Goal: Task Accomplishment & Management: Use online tool/utility

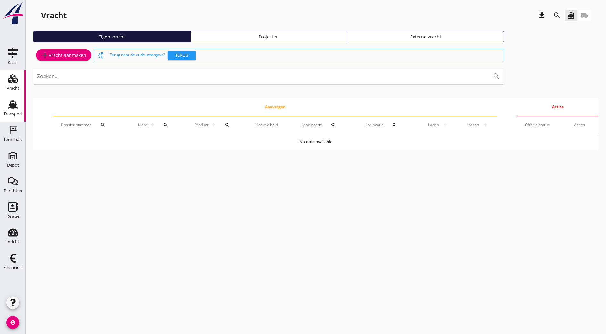
click at [15, 112] on div "Transport" at bounding box center [13, 114] width 19 height 4
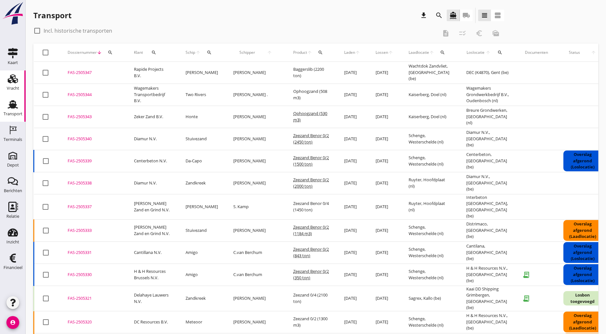
click at [13, 94] on link "Vracht Vracht" at bounding box center [13, 84] width 26 height 26
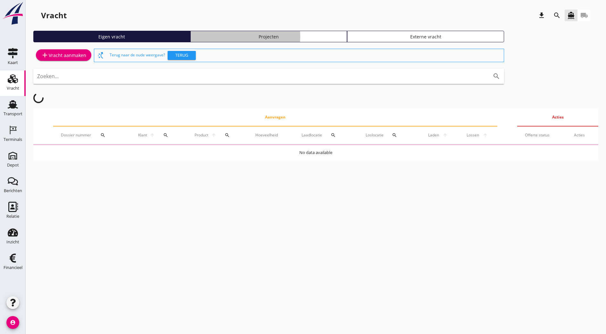
click at [216, 39] on div "Projecten" at bounding box center [268, 36] width 151 height 7
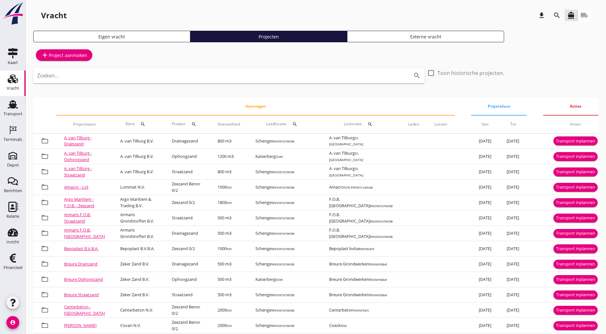
click at [112, 82] on div "Zoeken... search" at bounding box center [228, 75] width 391 height 15
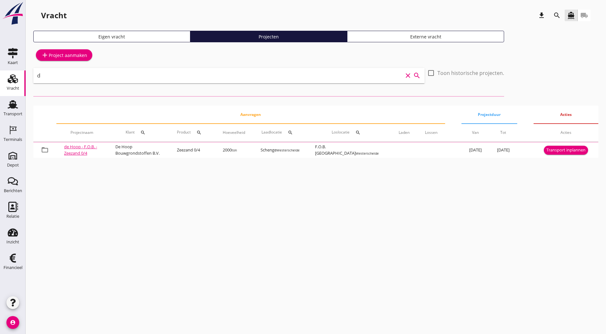
type input "d"
click at [145, 132] on icon "search" at bounding box center [142, 132] width 5 height 5
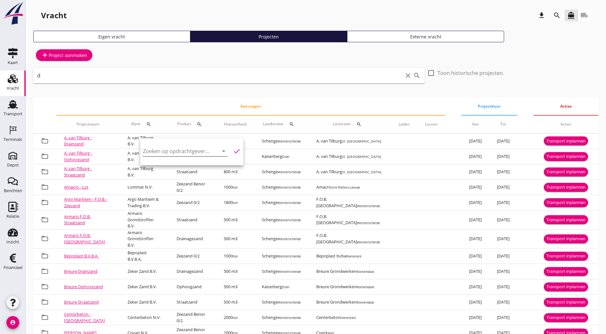
click at [165, 155] on input "Zoeken op opdrachtgever..." at bounding box center [176, 151] width 67 height 10
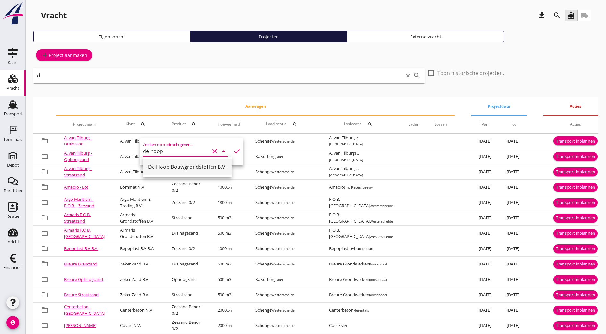
click at [209, 169] on div "De Hoop Bouwgrondstoffen B.V." at bounding box center [187, 167] width 79 height 8
type input "De Hoop Bouwgrondstoffen B.V."
click at [233, 153] on icon "check" at bounding box center [237, 151] width 8 height 8
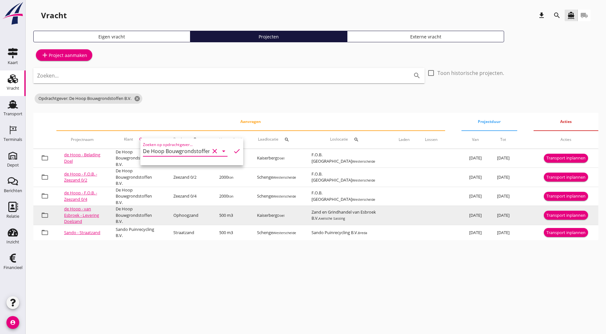
click at [83, 213] on link "de Hoop - van Esbroek - Levering Doelzand" at bounding box center [81, 215] width 35 height 18
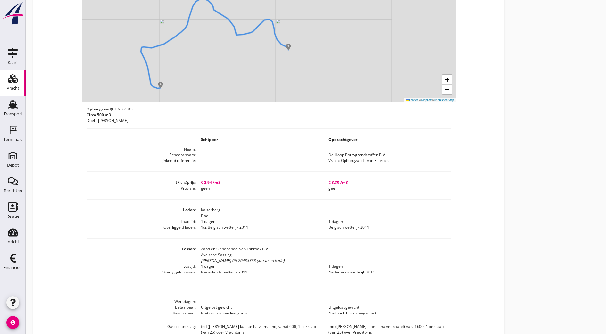
scroll to position [239, 0]
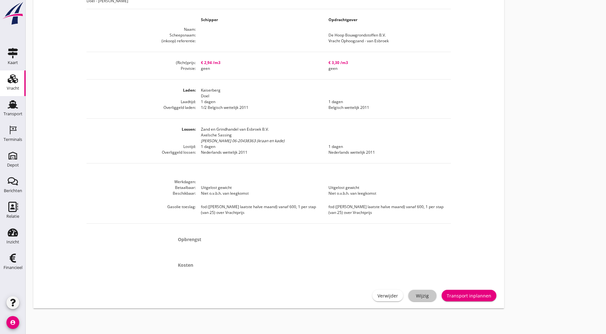
click at [413, 299] on div "Wijzig" at bounding box center [422, 296] width 18 height 7
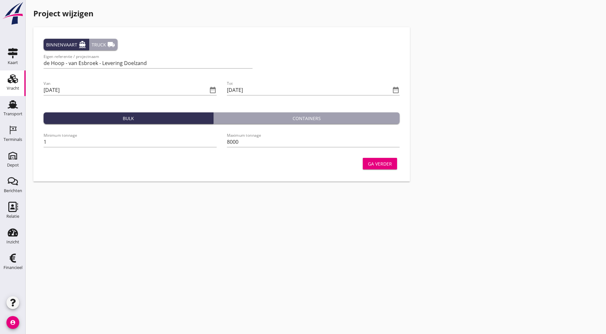
click at [368, 162] on div "Ga verder" at bounding box center [380, 164] width 24 height 7
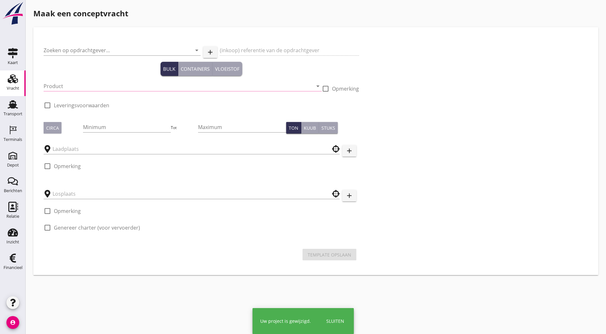
type input "De Hoop Bouwgrondstoffen B.V."
type input "Vracht Ophoogzand - van Esbroek"
type input "Ophoogzand (6120)"
type input "500"
checkbox input "true"
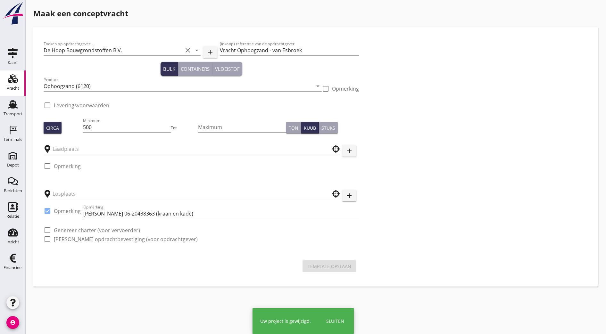
type input "Kaiserberg"
type input "Zand en Grindhandel van Esbroek B.V."
checkbox input "true"
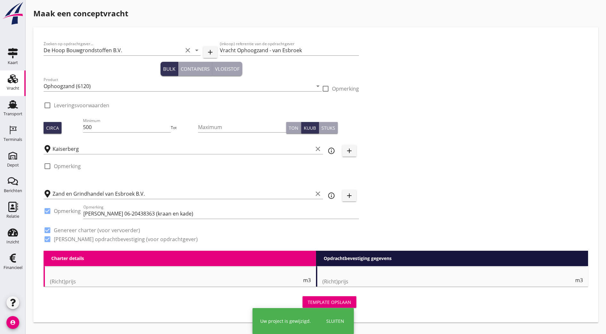
type input "2.94"
checkbox input "false"
radio input "false"
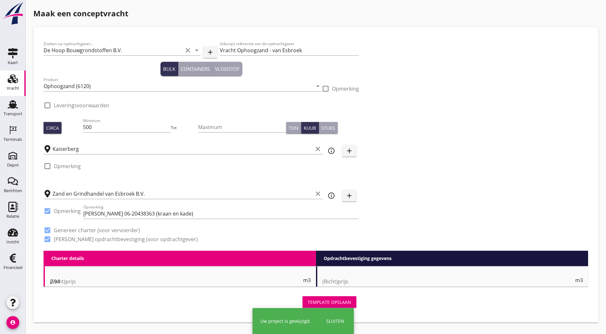
checkbox input "true"
type input "1"
type input "3.3"
checkbox input "false"
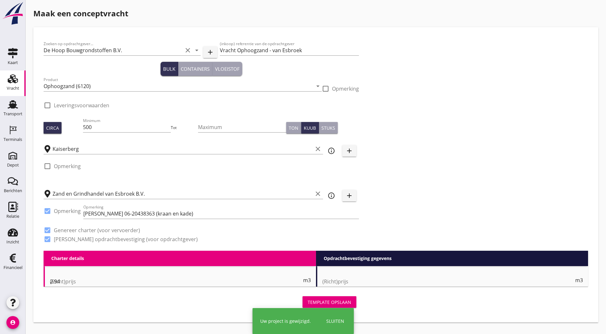
radio input "false"
checkbox input "true"
type input "1"
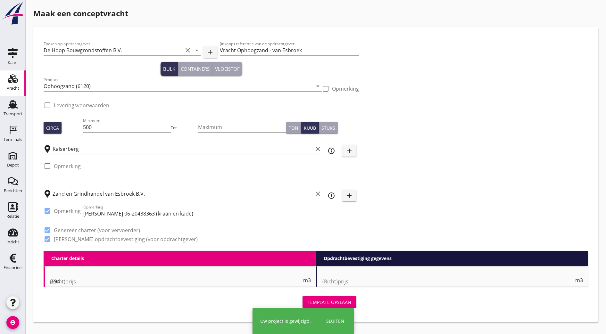
type input "1"
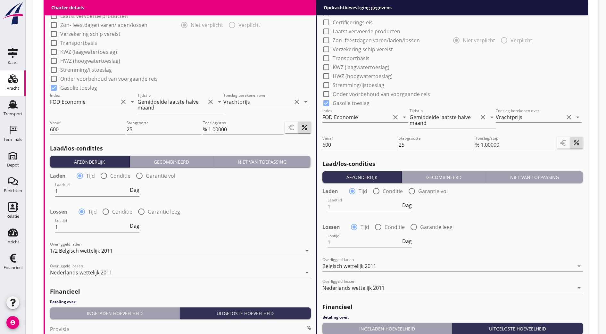
scroll to position [499, 0]
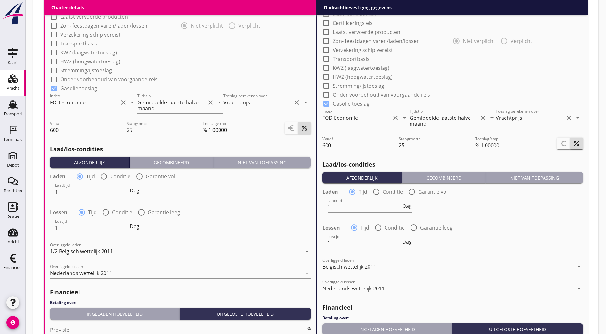
click at [326, 105] on div at bounding box center [326, 103] width 11 height 11
checkbox input "false"
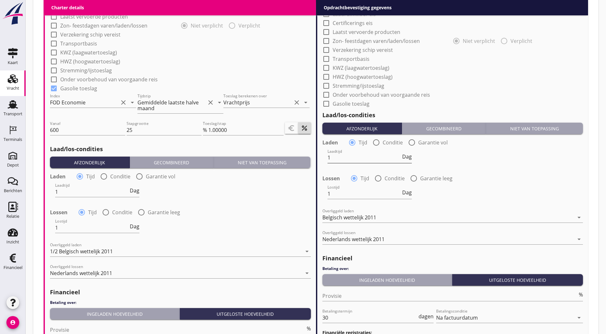
scroll to position [636, 0]
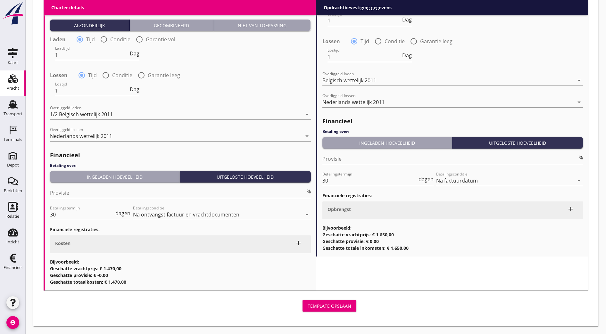
click at [308, 305] on div "Template opslaan" at bounding box center [330, 306] width 44 height 7
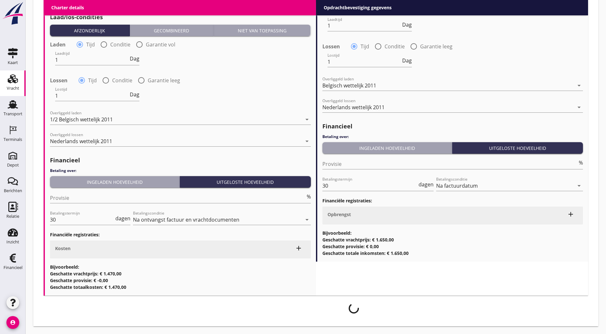
scroll to position [631, 0]
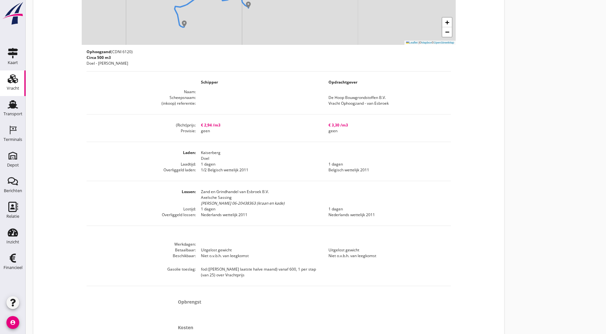
scroll to position [239, 0]
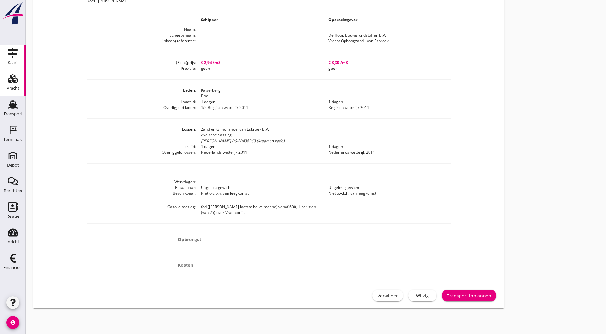
click at [10, 52] on icon "Kaart" at bounding box center [13, 53] width 10 height 10
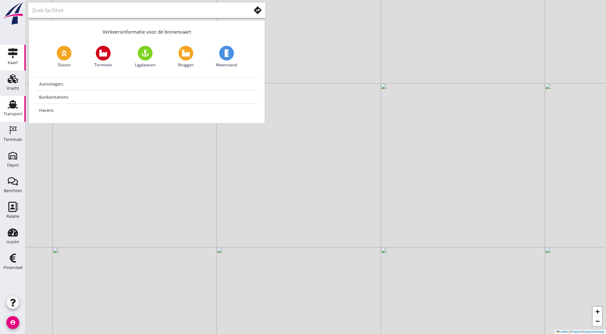
click at [11, 113] on div "Transport" at bounding box center [13, 114] width 19 height 4
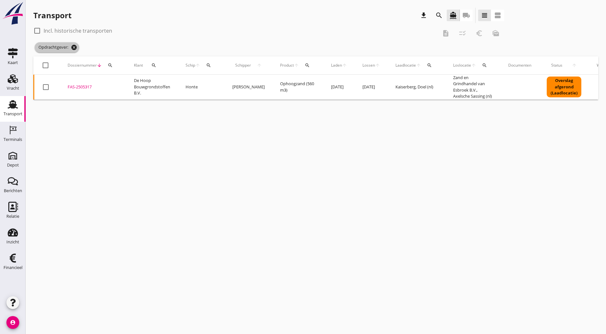
click at [76, 48] on icon "cancel" at bounding box center [74, 47] width 6 height 6
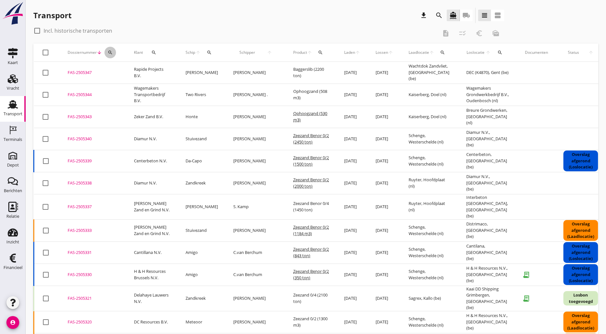
click at [110, 54] on icon "search" at bounding box center [110, 52] width 5 height 5
click at [126, 71] on input "Zoeken op dossiernummer..." at bounding box center [140, 71] width 67 height 10
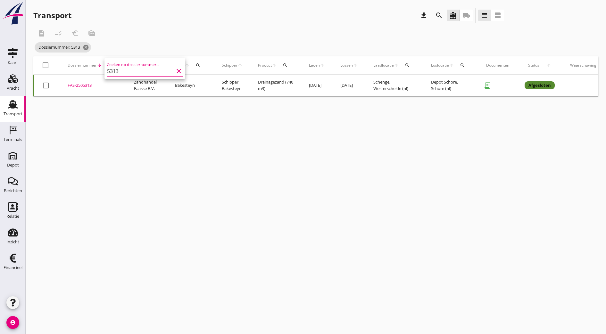
type input "5313"
click at [83, 86] on div "FAS-2505313" at bounding box center [93, 85] width 51 height 6
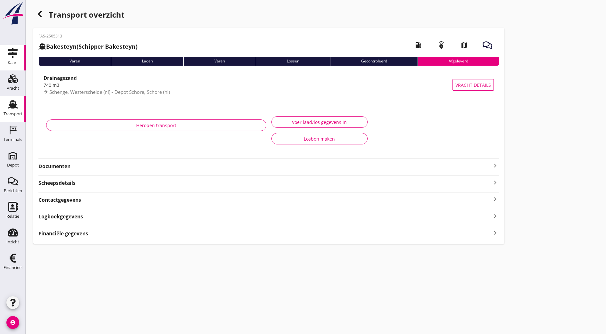
click at [15, 50] on use at bounding box center [13, 53] width 10 height 10
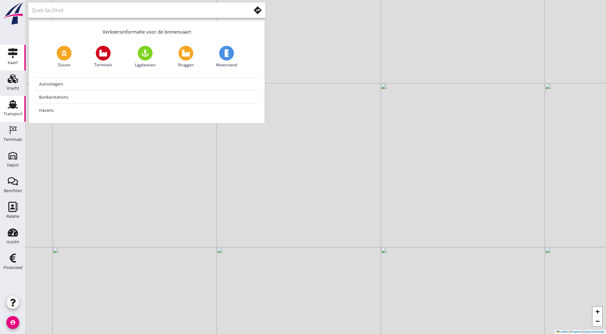
click at [14, 101] on icon "Transport" at bounding box center [13, 104] width 10 height 10
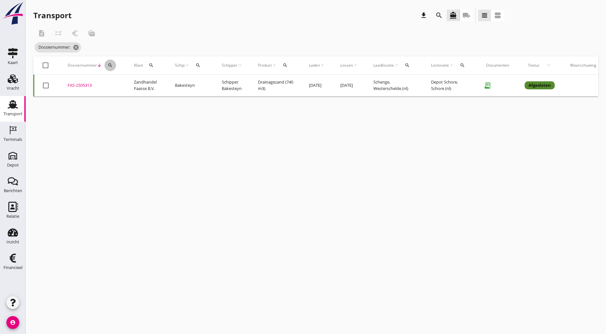
click at [108, 69] on button "search" at bounding box center [110, 66] width 12 height 12
click at [132, 83] on input "Zoeken op dossiernummer..." at bounding box center [140, 84] width 67 height 10
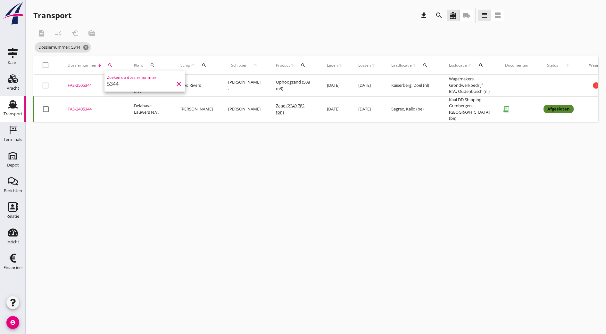
type input "5344"
click at [89, 89] on div "FAS-2505344" at bounding box center [93, 85] width 51 height 6
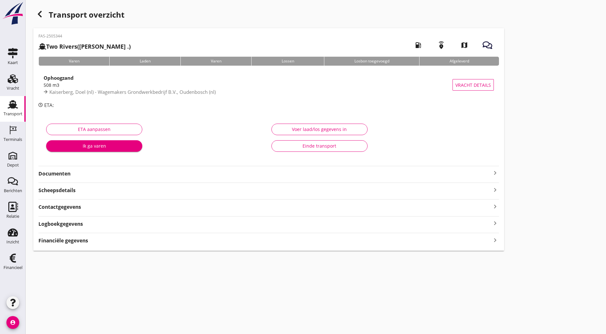
click at [181, 191] on div "Scheepsdetails keyboard_arrow_right" at bounding box center [268, 190] width 461 height 9
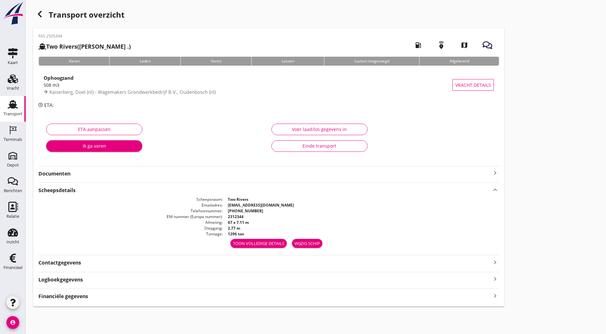
click at [295, 244] on div "Wijzig schip" at bounding box center [307, 244] width 25 height 6
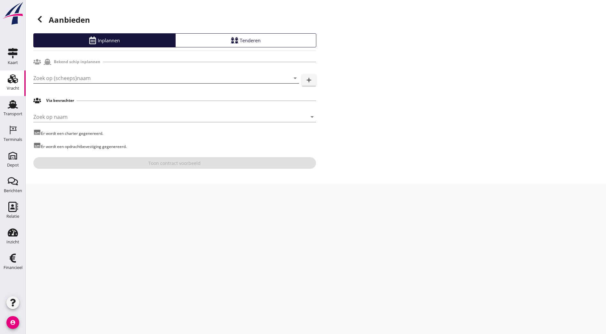
click at [92, 78] on input "Zoek op (scheeps)naam" at bounding box center [157, 78] width 248 height 10
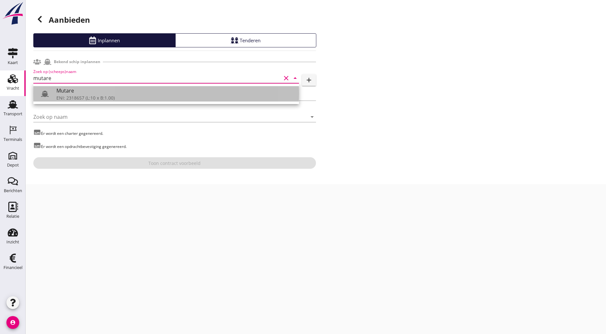
click at [99, 95] on div "ENI: 2318657 (L:10 x B:1.00)" at bounding box center [174, 98] width 237 height 7
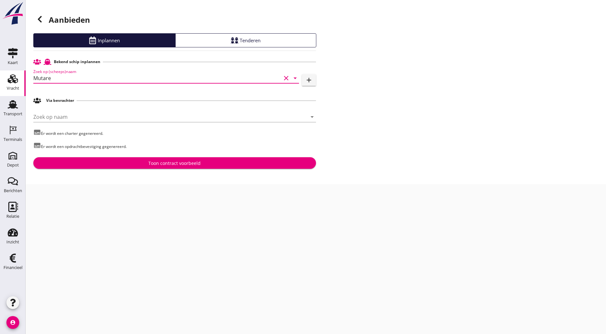
type input "Mutare"
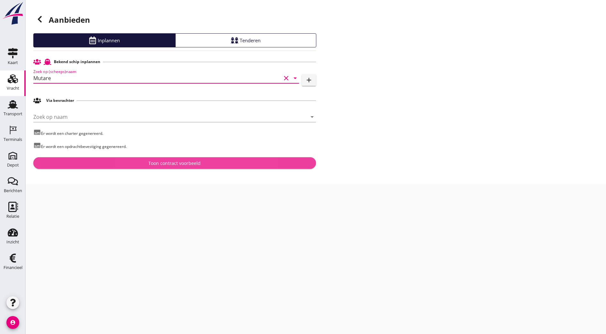
click at [165, 166] on div "Toon contract voorbeeld" at bounding box center [174, 163] width 52 height 7
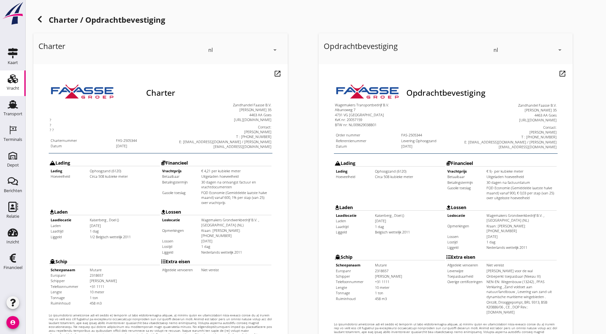
scroll to position [140, 0]
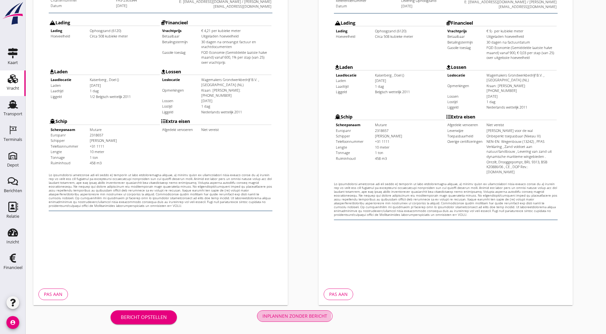
click at [257, 321] on button "Inplannen zonder bericht" at bounding box center [295, 317] width 76 height 12
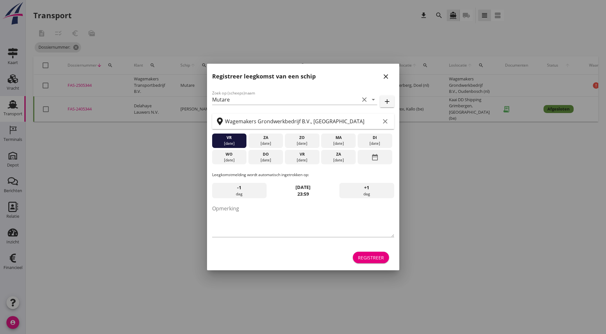
click at [388, 72] on button "close" at bounding box center [386, 77] width 12 height 12
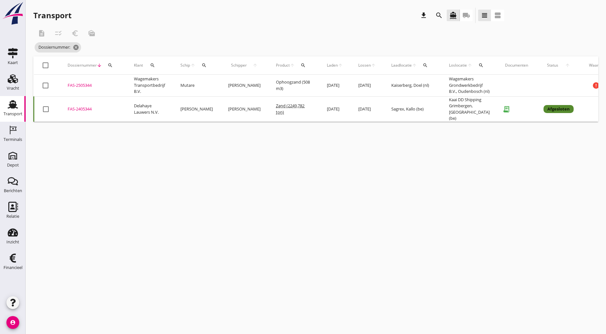
click at [87, 87] on div "FAS-2505344" at bounding box center [93, 85] width 51 height 6
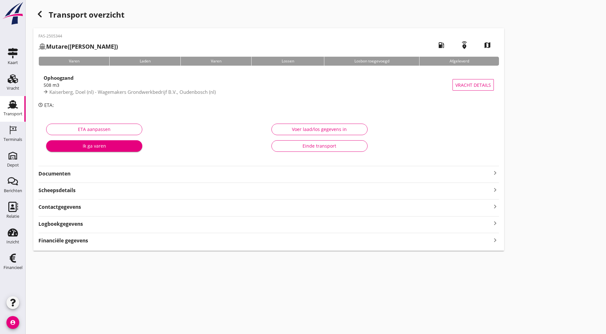
click at [16, 107] on icon "Transport" at bounding box center [13, 104] width 10 height 10
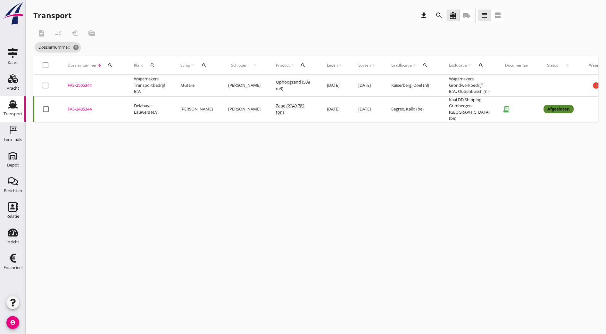
click at [86, 89] on div "FAS-2505344" at bounding box center [93, 85] width 51 height 6
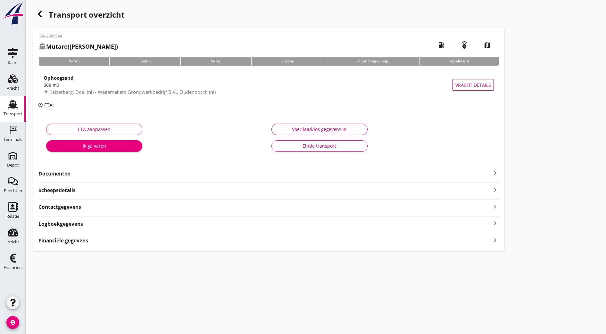
click at [96, 175] on strong "Documenten" at bounding box center [264, 173] width 453 height 7
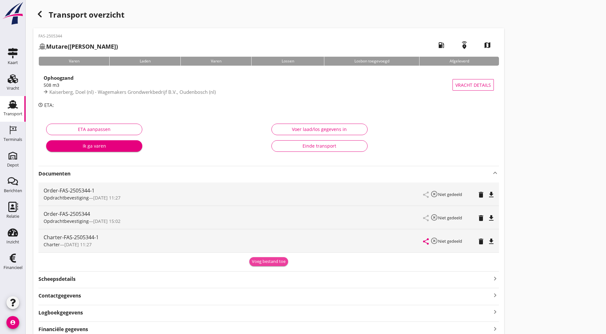
click at [252, 259] on div "Voeg bestand toe" at bounding box center [269, 262] width 34 height 6
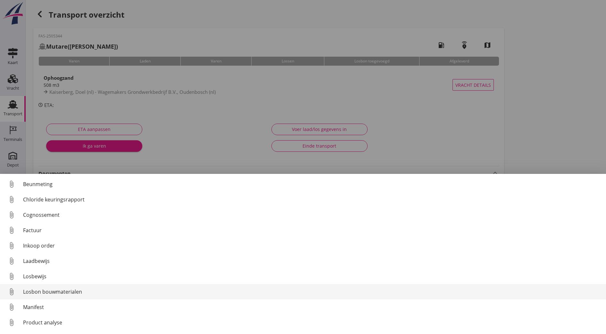
click at [91, 293] on div "Losbon bouwmaterialen" at bounding box center [312, 292] width 578 height 8
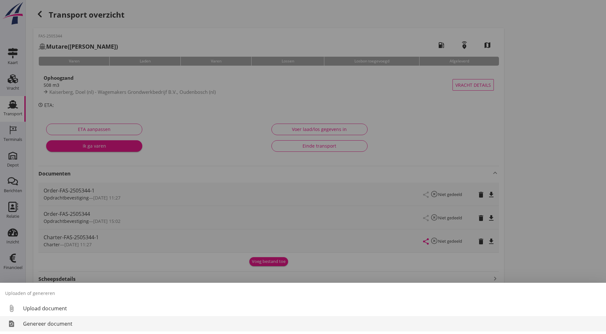
click at [89, 324] on div "Genereer document" at bounding box center [312, 324] width 578 height 8
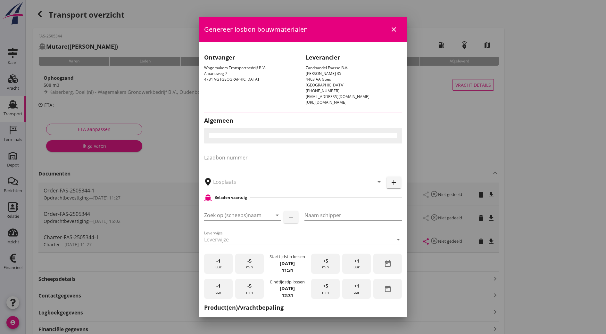
type input "Wagemakers Grondwerkbedrijf B.V., [GEOGRAPHIC_DATA]"
checkbox input "true"
type input "[PERSON_NAME]"
type input "Ophoogzand (6120)"
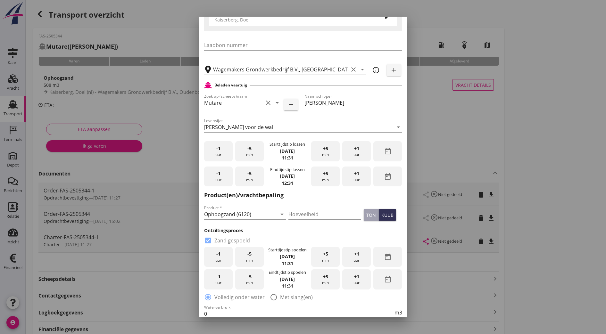
scroll to position [122, 0]
click at [280, 150] on strong "[DATE]" at bounding box center [287, 152] width 15 height 6
click at [385, 148] on icon "date_range" at bounding box center [388, 152] width 8 height 8
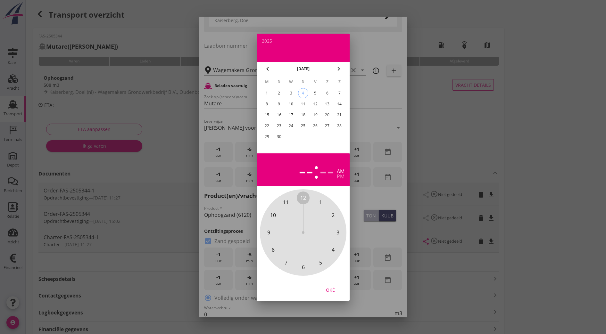
click at [314, 91] on div "5" at bounding box center [315, 93] width 10 height 10
click at [273, 220] on span "10" at bounding box center [273, 215] width 13 height 13
click at [306, 198] on div "00 05 10 15 20 25 30 35 40 45 50 55" at bounding box center [303, 232] width 69 height 69
click at [301, 198] on span "00" at bounding box center [303, 198] width 6 height 8
click at [328, 291] on div "Oké" at bounding box center [330, 289] width 18 height 7
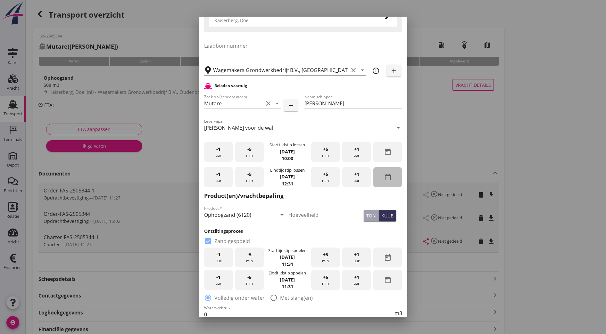
click at [384, 177] on icon "date_range" at bounding box center [388, 177] width 8 height 8
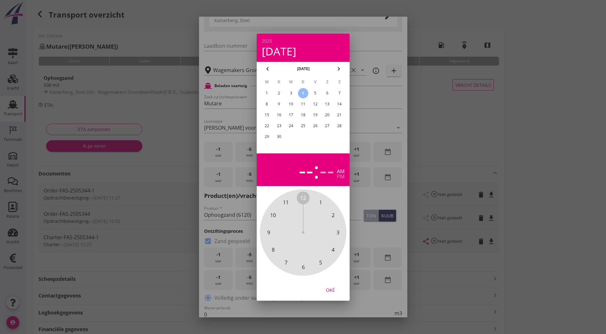
click at [314, 95] on div "5" at bounding box center [315, 93] width 10 height 10
click at [320, 200] on span "1" at bounding box center [320, 203] width 3 height 8
click at [303, 200] on span "00" at bounding box center [303, 198] width 6 height 8
click at [332, 288] on div "Oké" at bounding box center [330, 289] width 18 height 7
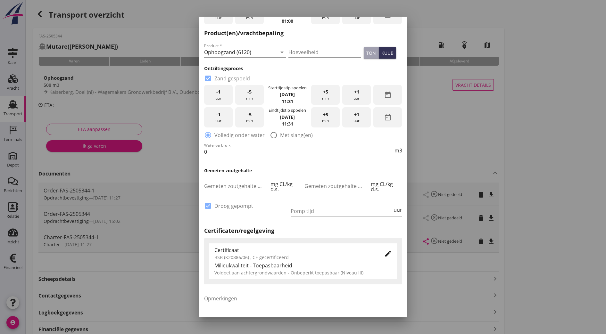
scroll to position [328, 0]
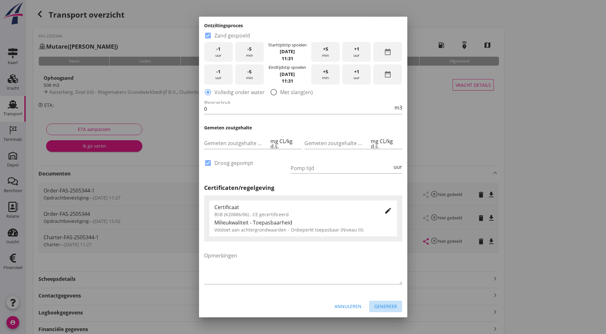
click at [378, 307] on div "Genereer" at bounding box center [385, 306] width 23 height 7
